Goal: Transaction & Acquisition: Obtain resource

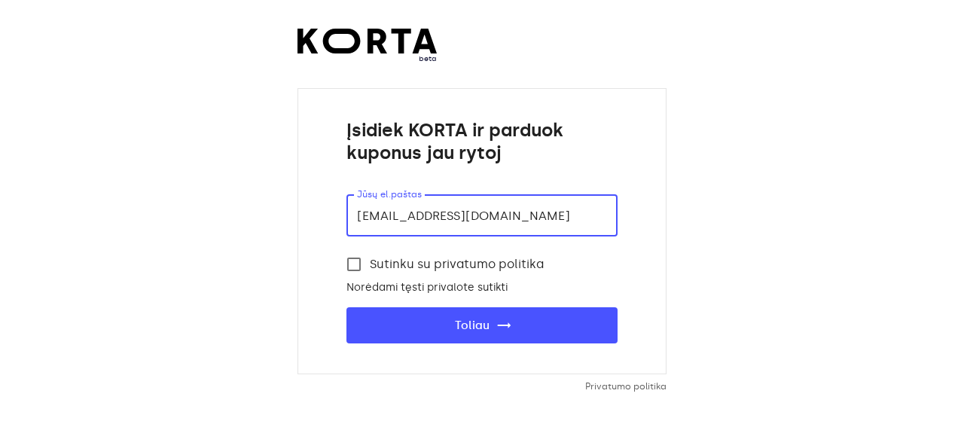
type input "[EMAIL_ADDRESS][DOMAIN_NAME]"
click at [358, 258] on input "Sutinku su privatumo politika" at bounding box center [354, 265] width 32 height 32
checkbox input "true"
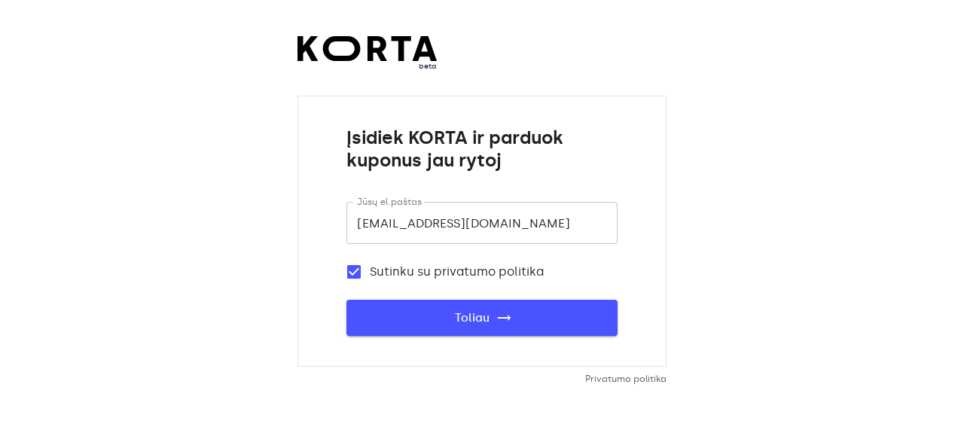
click at [443, 327] on span "Toliau trending_flat" at bounding box center [482, 318] width 223 height 20
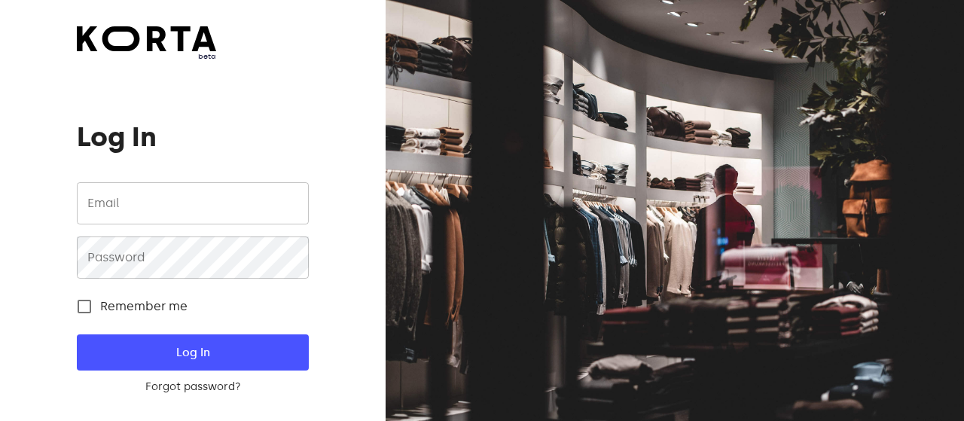
click at [156, 202] on input "email" at bounding box center [192, 203] width 231 height 42
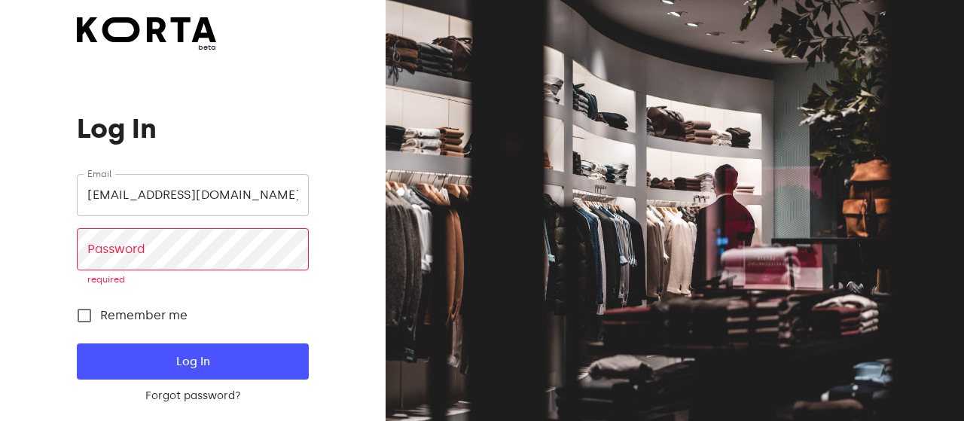
type input "115"
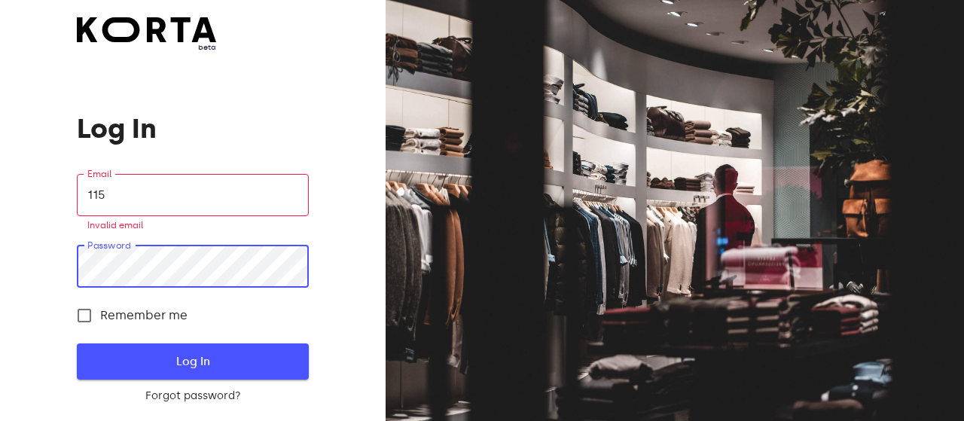
click at [124, 350] on button "Log In" at bounding box center [192, 362] width 231 height 36
click at [86, 311] on input "Remember me" at bounding box center [85, 316] width 32 height 32
click at [105, 344] on button "Log In" at bounding box center [192, 362] width 231 height 36
click at [163, 360] on span "Log In" at bounding box center [192, 362] width 183 height 20
click at [79, 320] on input "Remember me" at bounding box center [85, 316] width 32 height 32
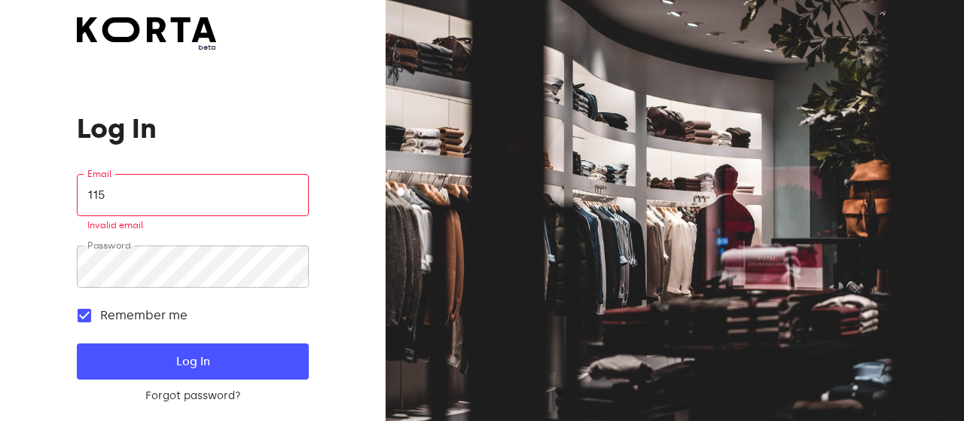
checkbox input "false"
click at [181, 186] on input "115" at bounding box center [192, 195] width 231 height 42
drag, startPoint x: 158, startPoint y: 191, endPoint x: 9, endPoint y: 213, distance: 150.9
click at [77, 213] on input "115" at bounding box center [192, 195] width 231 height 42
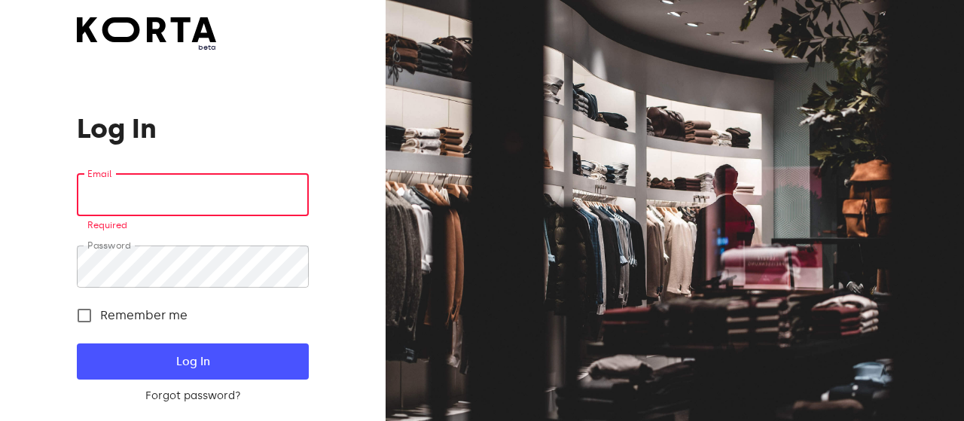
click at [130, 185] on input "email" at bounding box center [192, 195] width 231 height 42
click at [130, 188] on input "email" at bounding box center [192, 195] width 231 height 42
click at [134, 192] on input "email" at bounding box center [192, 195] width 231 height 42
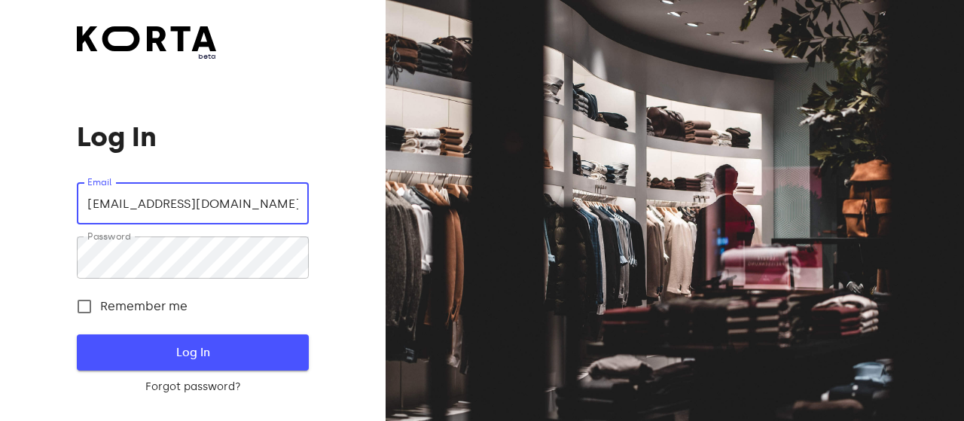
type input "g07@grilllondon.lt"
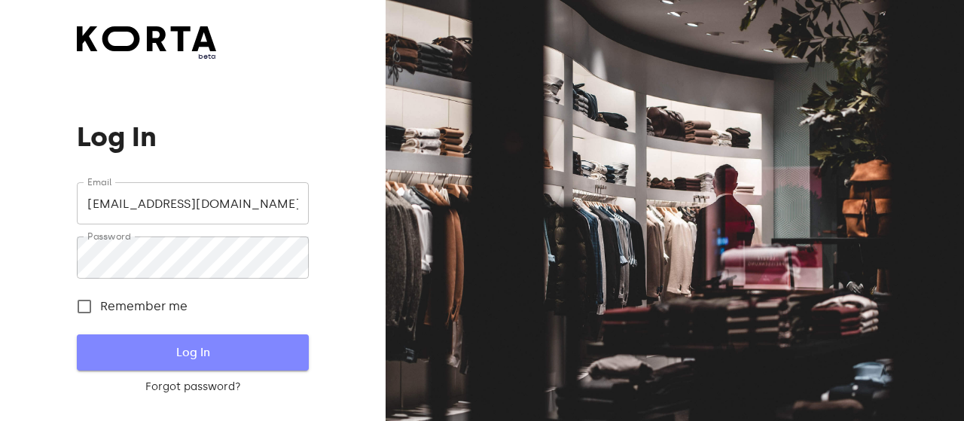
click at [179, 356] on span "Log In" at bounding box center [192, 353] width 183 height 20
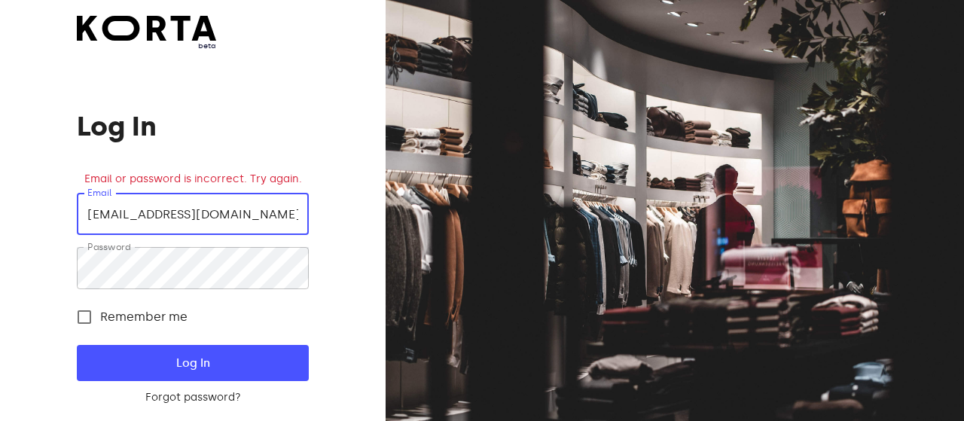
click at [210, 212] on input "[EMAIL_ADDRESS][DOMAIN_NAME]" at bounding box center [192, 214] width 231 height 42
click at [243, 224] on input "g07@grilllondon.lt" at bounding box center [192, 214] width 231 height 42
drag, startPoint x: 219, startPoint y: 218, endPoint x: 0, endPoint y: 221, distance: 219.3
click at [77, 221] on input "g07@grilllondon.lt" at bounding box center [192, 214] width 231 height 42
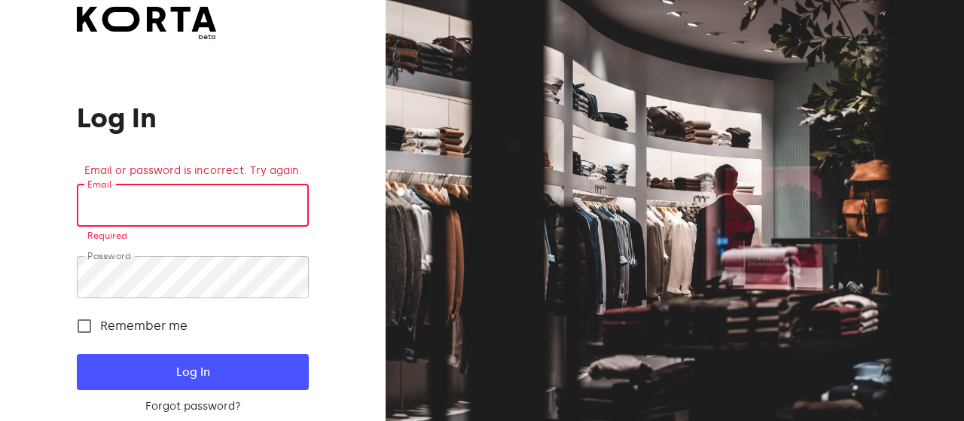
type input "115"
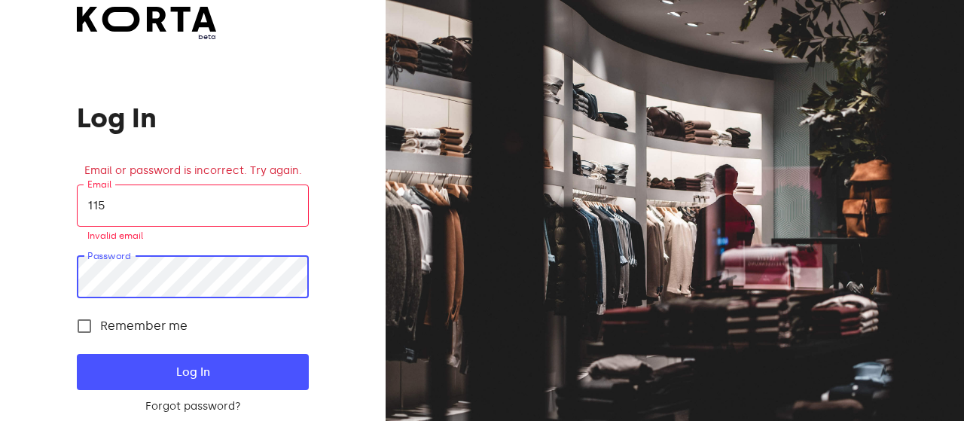
click at [122, 201] on input "115" at bounding box center [192, 206] width 231 height 42
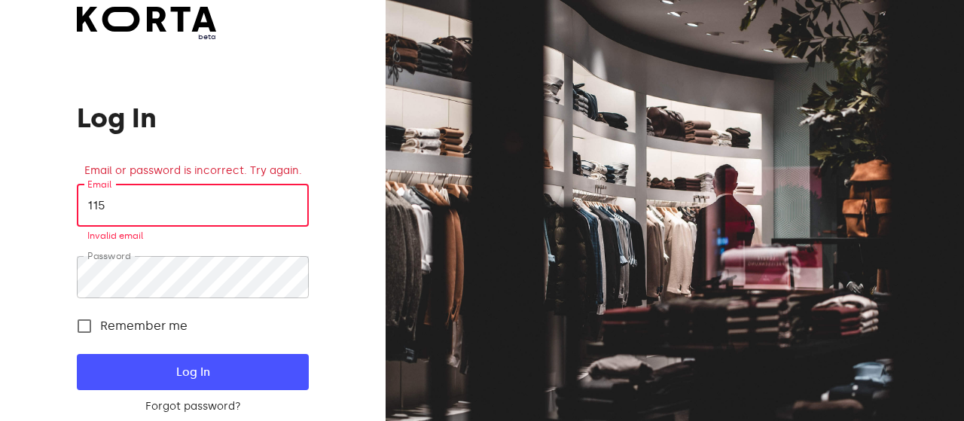
click at [123, 201] on input "115" at bounding box center [192, 206] width 231 height 42
click at [209, 115] on h1 "Log In" at bounding box center [192, 118] width 231 height 30
drag, startPoint x: 129, startPoint y: 211, endPoint x: 52, endPoint y: 212, distance: 76.9
click at [77, 212] on input "115" at bounding box center [192, 206] width 231 height 42
click at [136, 215] on input "email" at bounding box center [192, 206] width 231 height 42
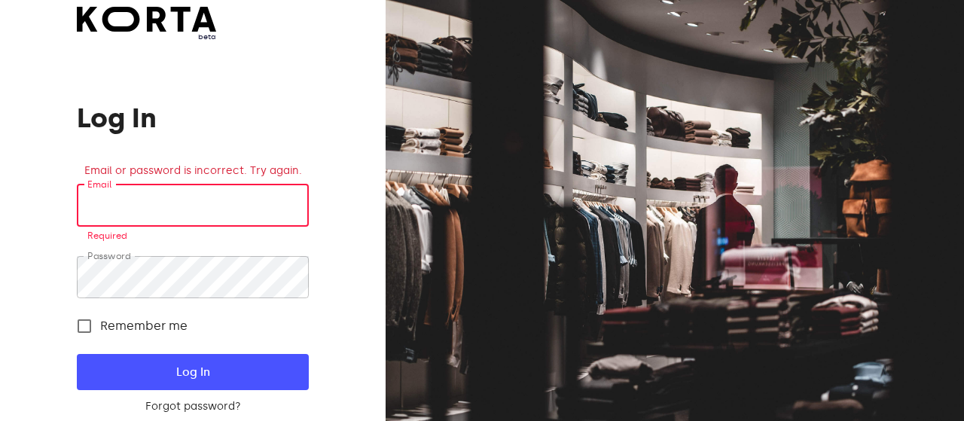
click at [136, 215] on input "email" at bounding box center [192, 206] width 231 height 42
click at [145, 23] on img at bounding box center [146, 19] width 139 height 25
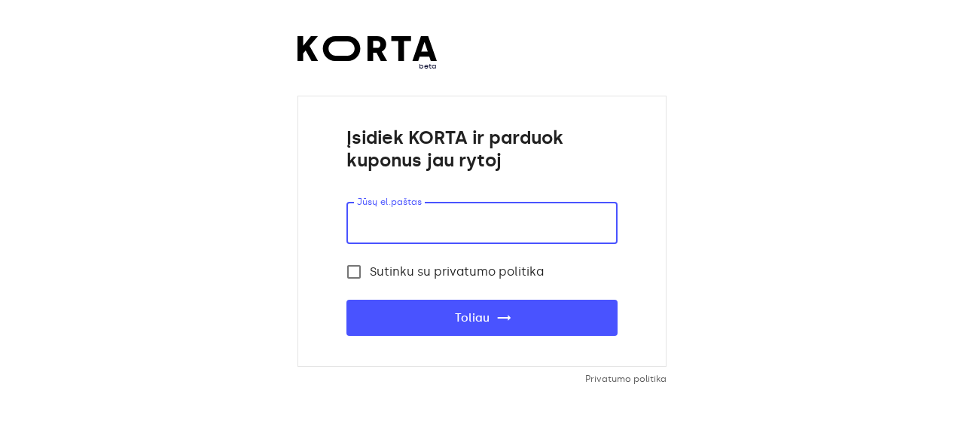
click at [413, 215] on input "email" at bounding box center [482, 223] width 271 height 42
click at [411, 221] on input "email" at bounding box center [482, 223] width 271 height 42
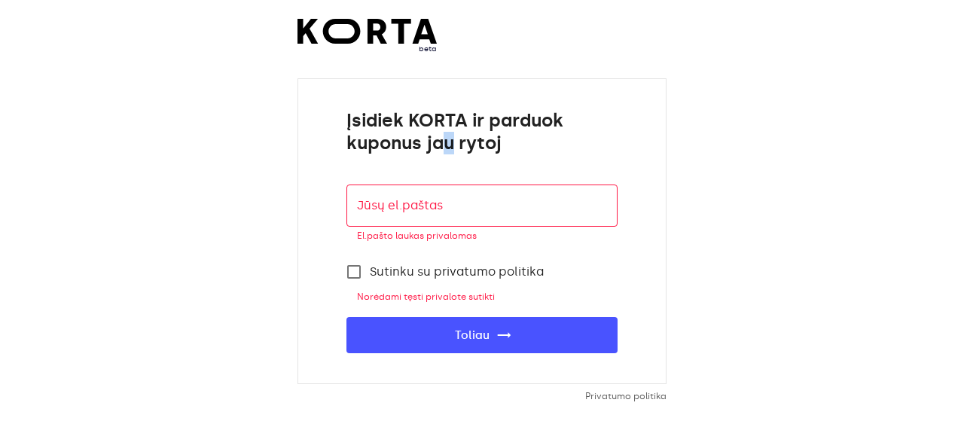
click at [451, 165] on div "Įsidiek KORTA ir parduok kuponus jau rytoj Jūsų el.paštas Jūsų el.paštas El.paš…" at bounding box center [482, 231] width 369 height 306
click at [362, 34] on img at bounding box center [367, 31] width 139 height 25
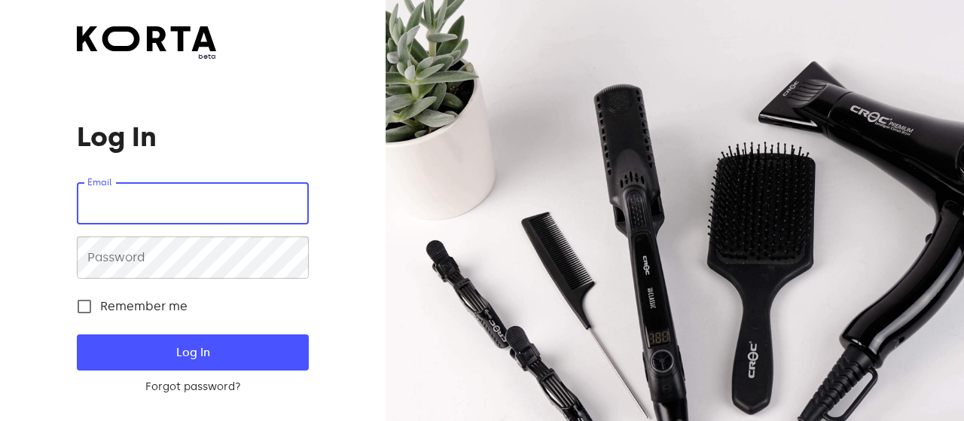
click at [182, 222] on input "email" at bounding box center [192, 203] width 231 height 42
click at [180, 221] on input "email" at bounding box center [192, 203] width 231 height 42
click at [140, 34] on img at bounding box center [146, 38] width 139 height 25
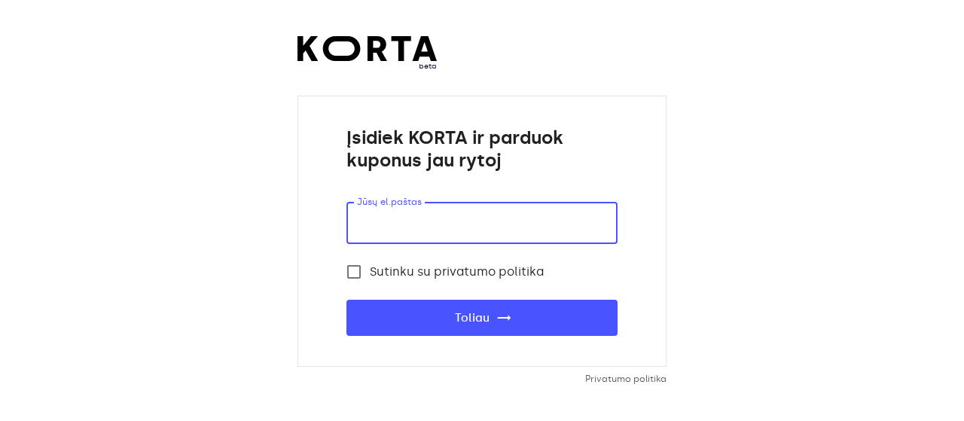
click at [447, 225] on input "email" at bounding box center [482, 223] width 271 height 42
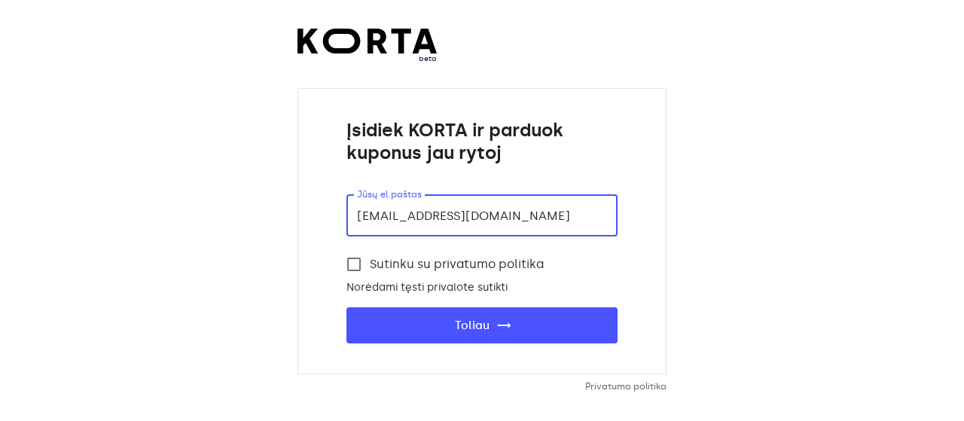
type input "g07@grilllondon.lt"
click at [411, 47] on img at bounding box center [367, 41] width 139 height 25
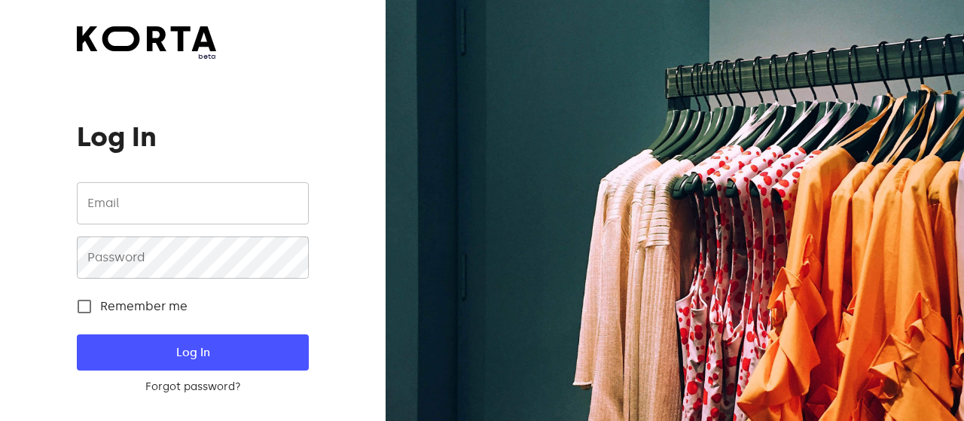
click at [133, 190] on input "email" at bounding box center [192, 203] width 231 height 42
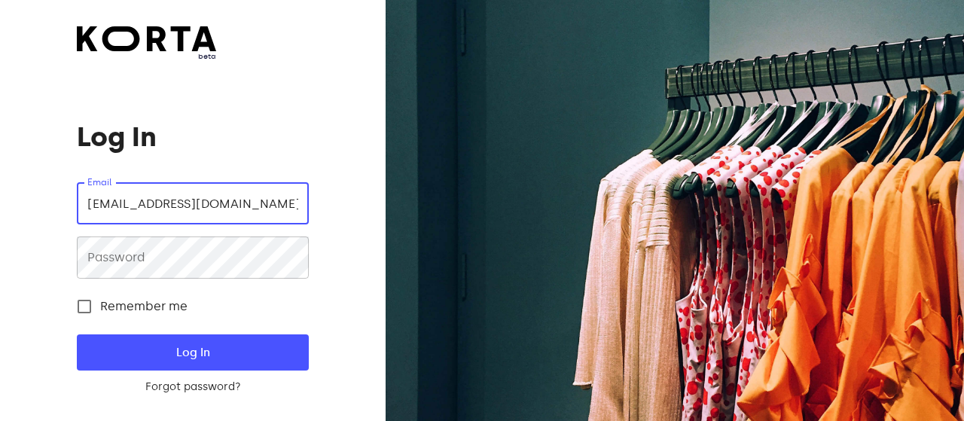
type input "[EMAIL_ADDRESS][DOMAIN_NAME]"
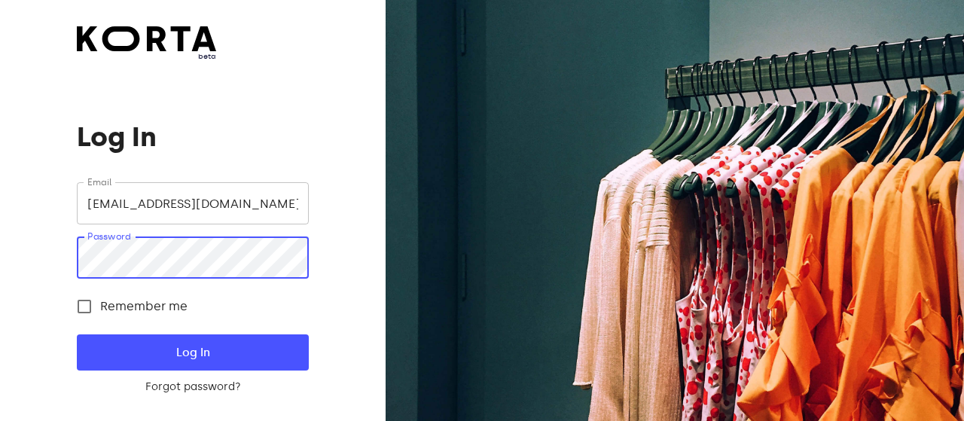
click at [77, 335] on button "Log In" at bounding box center [192, 353] width 231 height 36
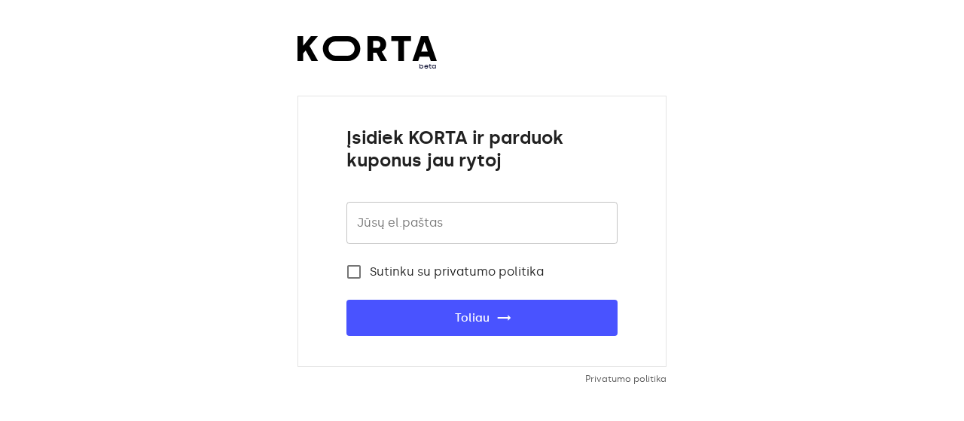
click at [428, 219] on input "email" at bounding box center [482, 223] width 271 height 42
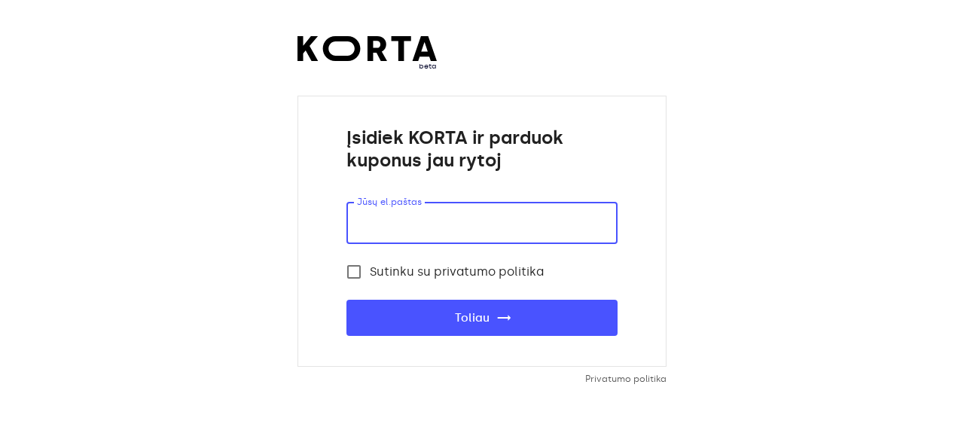
click at [428, 219] on input "email" at bounding box center [482, 223] width 271 height 42
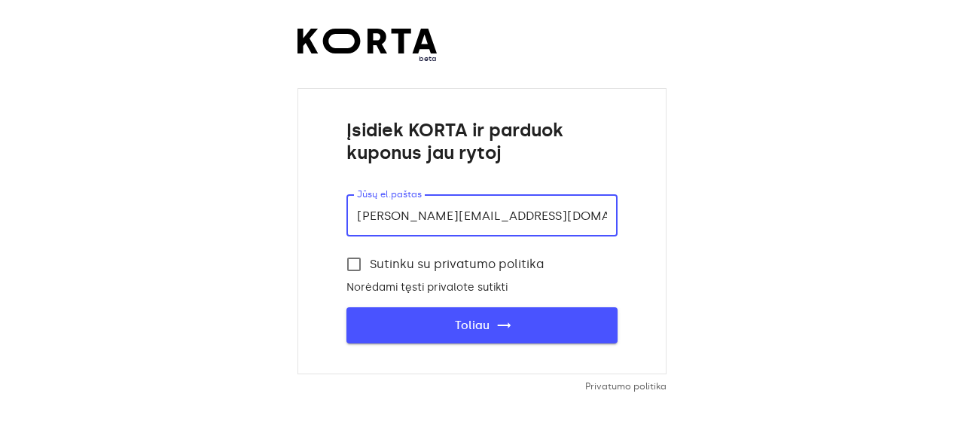
type input "ernesta.jankovska@grilllondon.lt"
click at [426, 322] on span "Toliau trending_flat" at bounding box center [482, 326] width 223 height 20
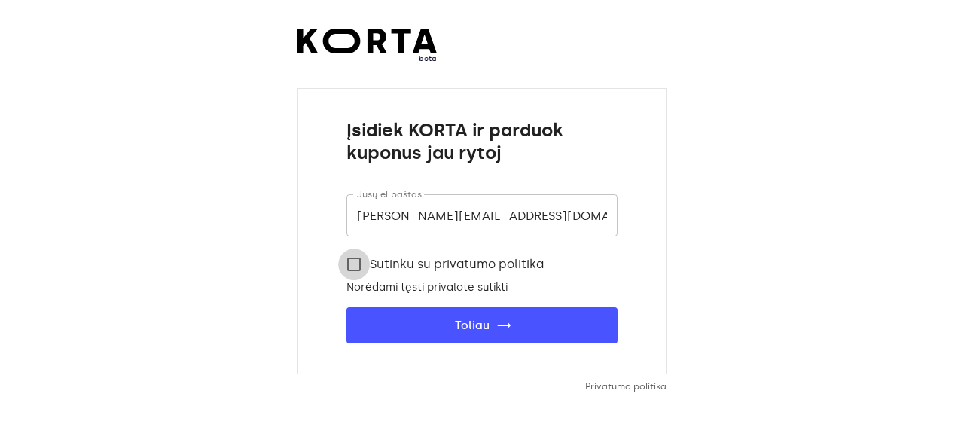
drag, startPoint x: 356, startPoint y: 263, endPoint x: 377, endPoint y: 289, distance: 34.2
click at [356, 262] on input "Sutinku su privatumo politika" at bounding box center [354, 265] width 32 height 32
checkbox input "true"
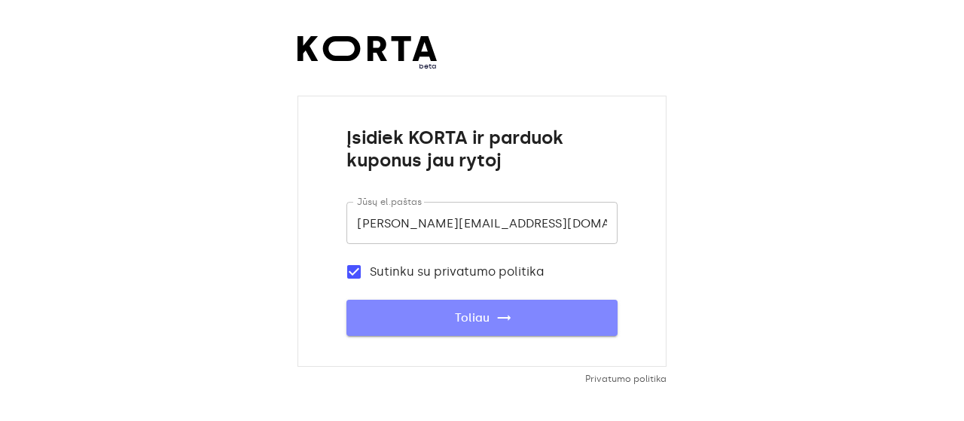
click at [415, 332] on button "Toliau trending_flat" at bounding box center [482, 318] width 271 height 36
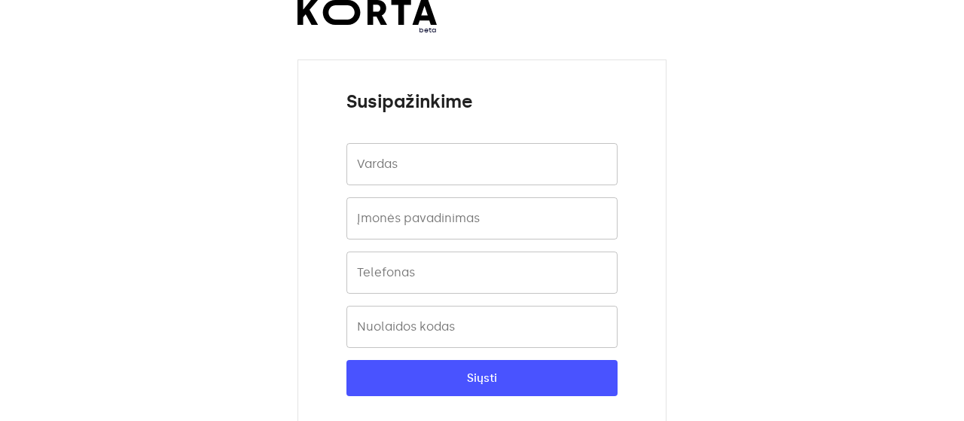
click at [423, 176] on input "text" at bounding box center [482, 164] width 271 height 42
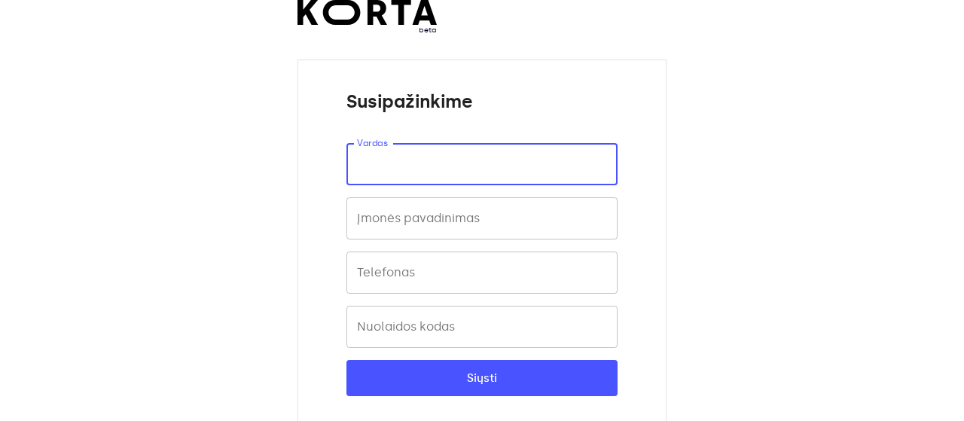
click at [423, 176] on input "text" at bounding box center [482, 164] width 271 height 42
click at [419, 218] on input "text" at bounding box center [482, 218] width 271 height 42
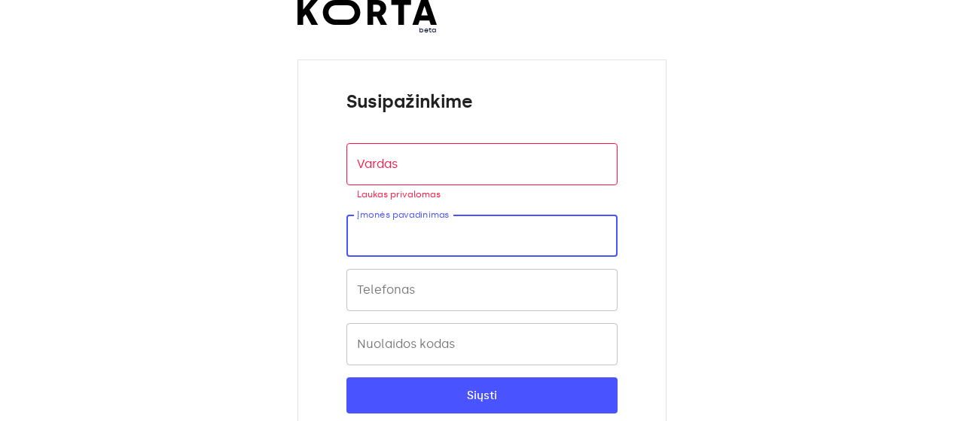
click at [419, 218] on input "text" at bounding box center [482, 236] width 271 height 42
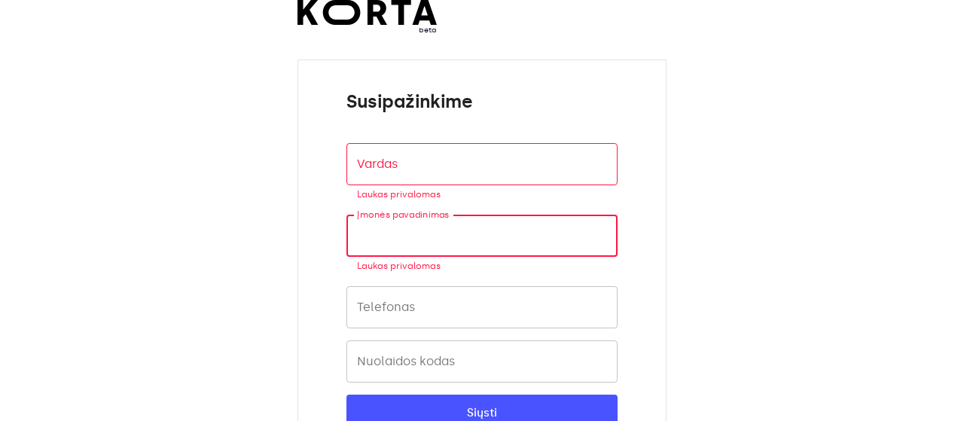
click at [394, 22] on img at bounding box center [367, 12] width 139 height 25
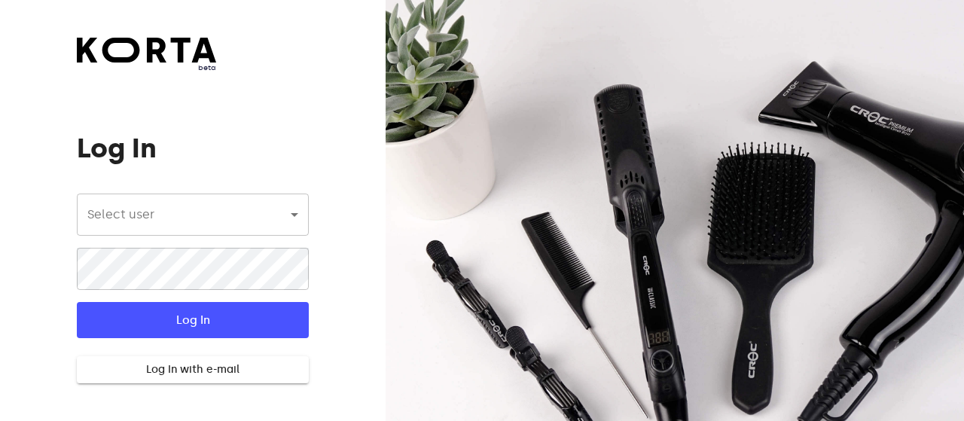
click at [201, 209] on body "beta Log In Select user ​ ​ ​ Log In Log In with e-mail Need an Account? Create…" at bounding box center [482, 210] width 964 height 421
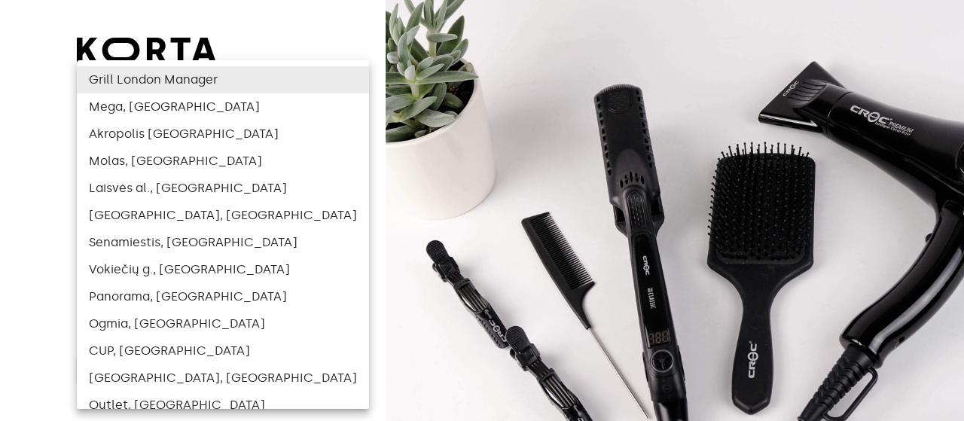
click at [193, 219] on li "[GEOGRAPHIC_DATA], [GEOGRAPHIC_DATA]" at bounding box center [223, 215] width 292 height 27
type input "115"
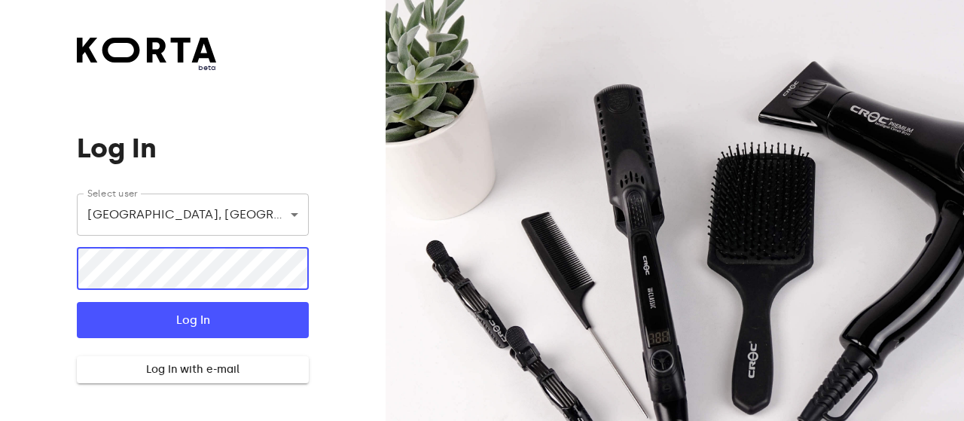
click at [77, 302] on button "Log In" at bounding box center [192, 320] width 231 height 36
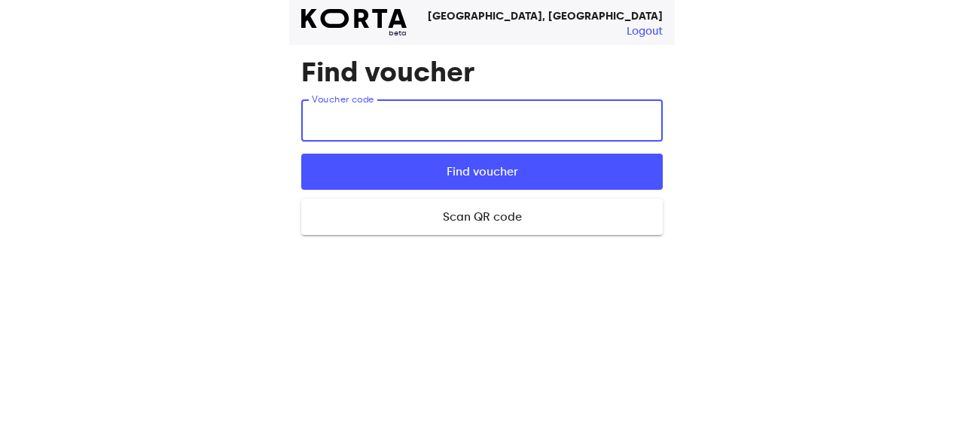
click at [438, 131] on input "text" at bounding box center [482, 120] width 362 height 42
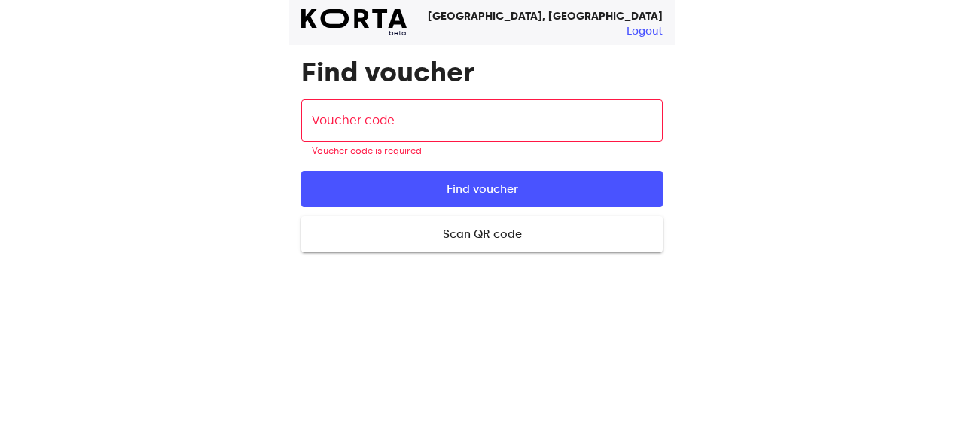
click at [380, 72] on h1 "Find voucher" at bounding box center [482, 72] width 362 height 30
click at [377, 22] on img at bounding box center [353, 18] width 105 height 19
drag, startPoint x: 413, startPoint y: 32, endPoint x: 460, endPoint y: 49, distance: 50.3
click at [415, 32] on div "beta Akropolis, Vilnius Logout" at bounding box center [482, 22] width 386 height 45
click at [546, 22] on strong "Akropolis, Vilnius" at bounding box center [545, 16] width 235 height 13
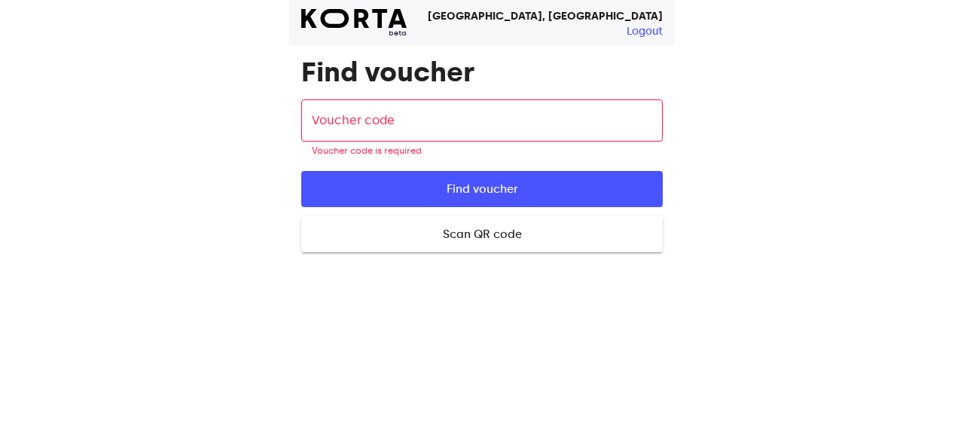
click at [356, 2] on div "beta Akropolis, Vilnius Logout" at bounding box center [482, 22] width 386 height 45
click at [400, 25] on img at bounding box center [353, 18] width 105 height 19
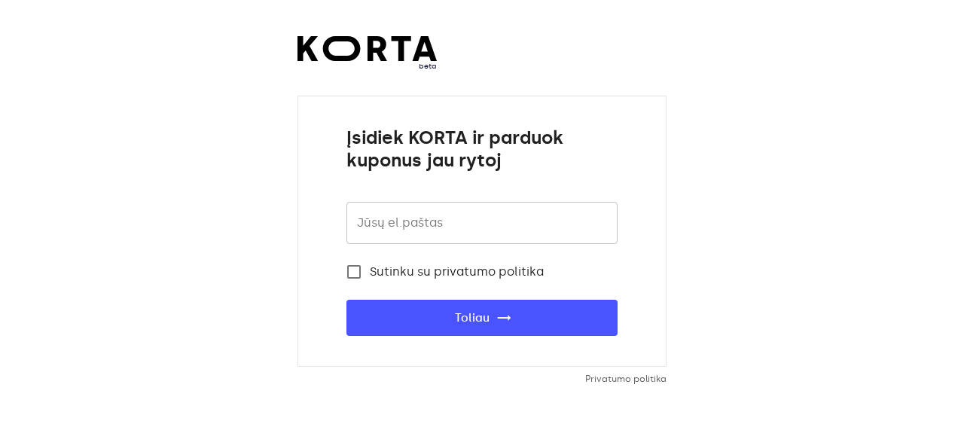
click at [438, 224] on input "email" at bounding box center [482, 223] width 271 height 42
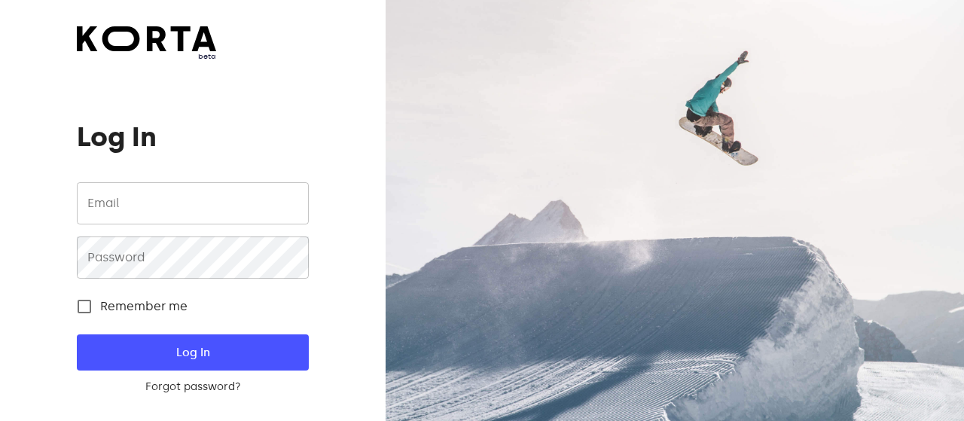
click at [219, 215] on input "email" at bounding box center [192, 203] width 231 height 42
click at [283, 142] on h1 "Log In" at bounding box center [192, 137] width 231 height 30
